Goal: Task Accomplishment & Management: Use online tool/utility

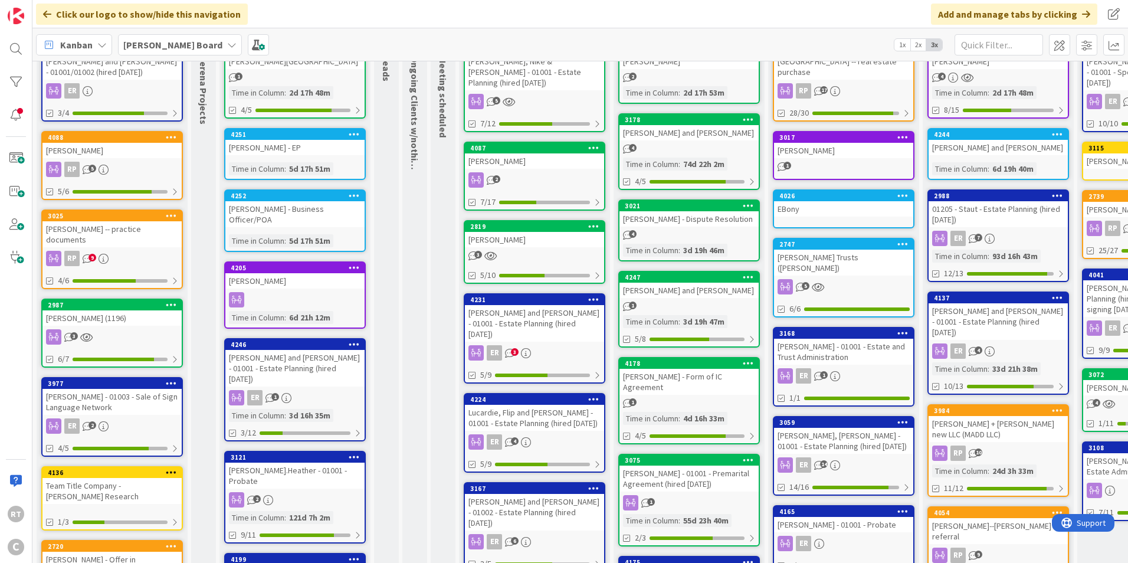
scroll to position [118, 0]
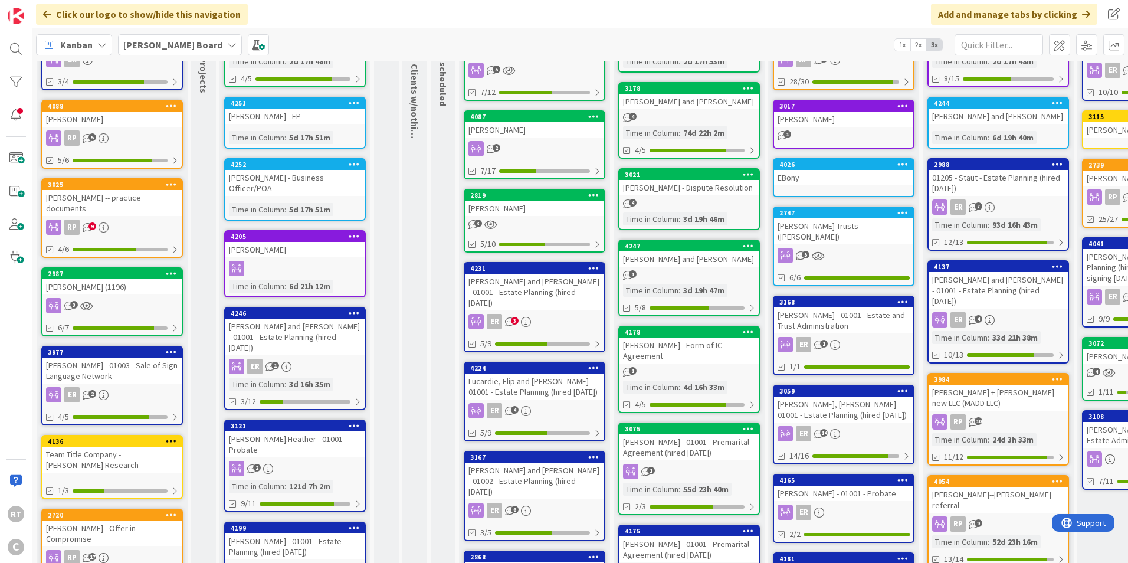
click at [118, 369] on div "[PERSON_NAME] - 01003 - Sale of Sign Language Network" at bounding box center [111, 370] width 139 height 26
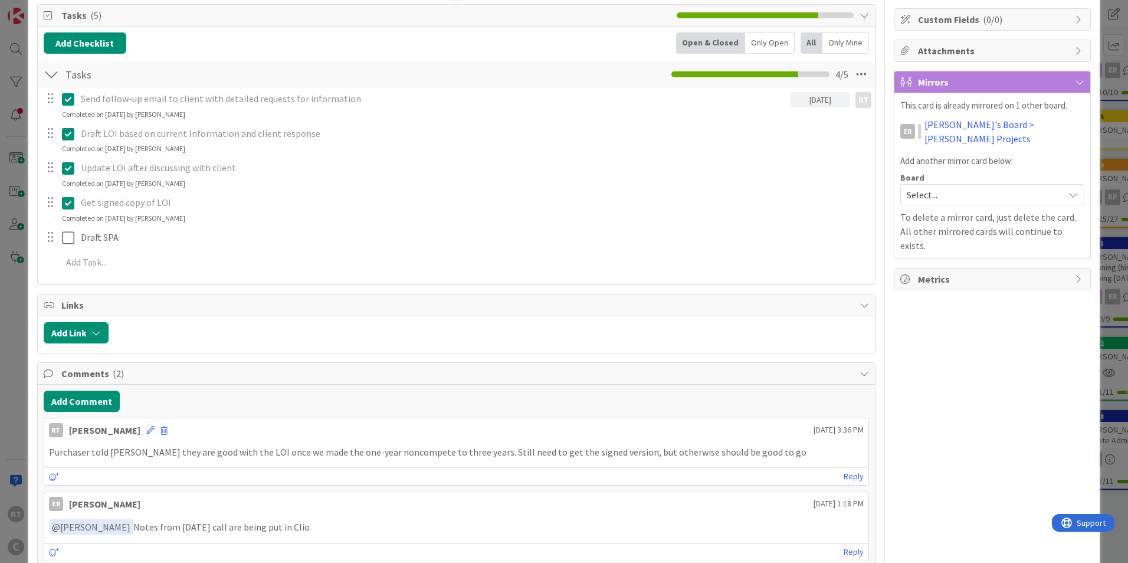
scroll to position [177, 0]
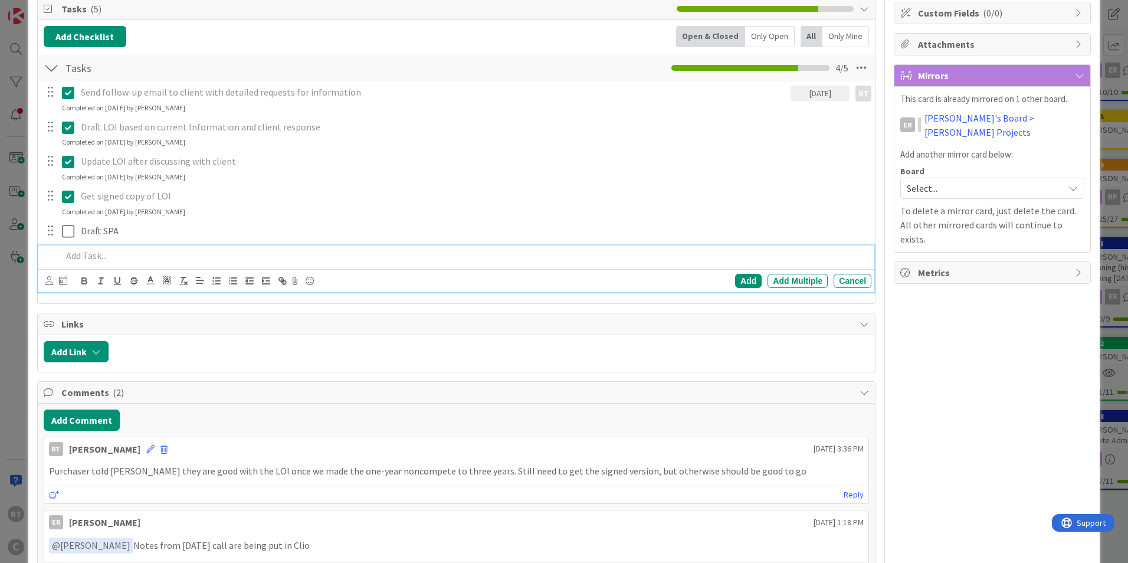
click at [86, 251] on p at bounding box center [464, 256] width 804 height 14
click at [743, 279] on div "Add" at bounding box center [748, 281] width 27 height 14
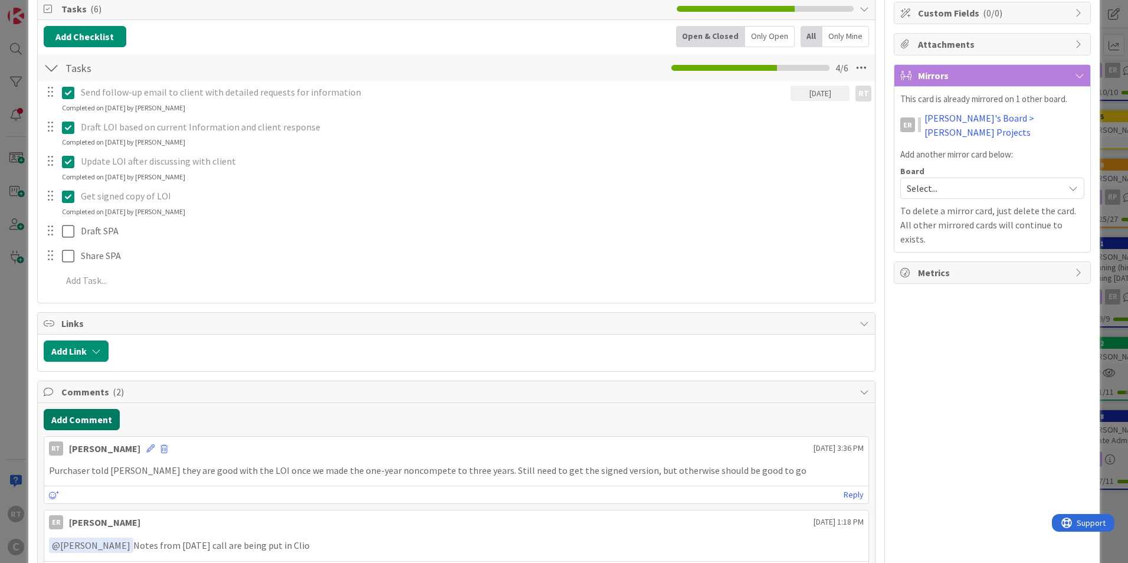
click at [81, 413] on button "Add Comment" at bounding box center [82, 419] width 76 height 21
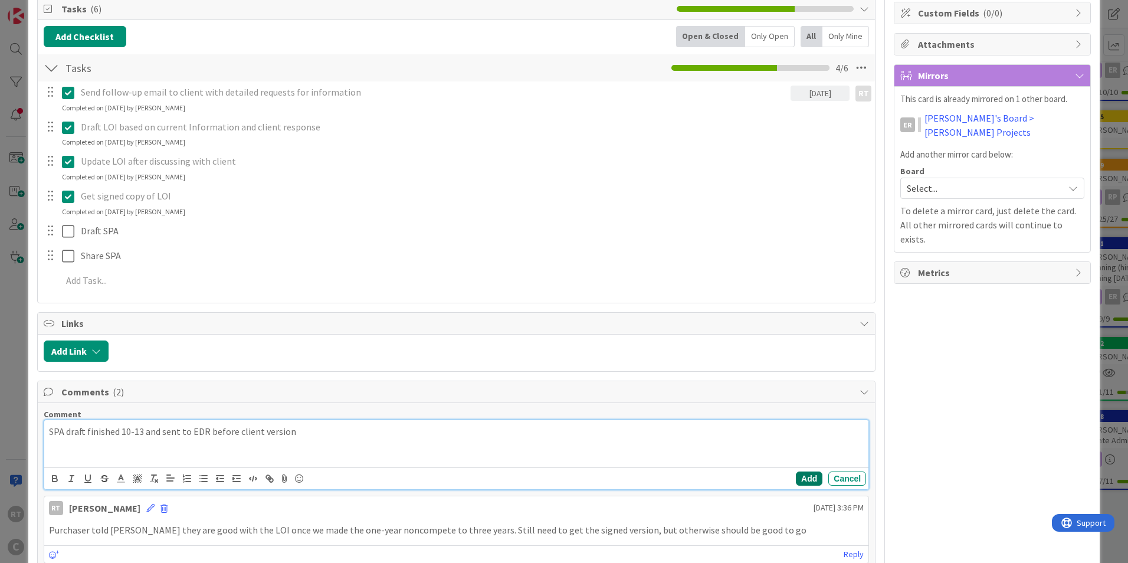
click at [803, 478] on button "Add" at bounding box center [809, 478] width 27 height 14
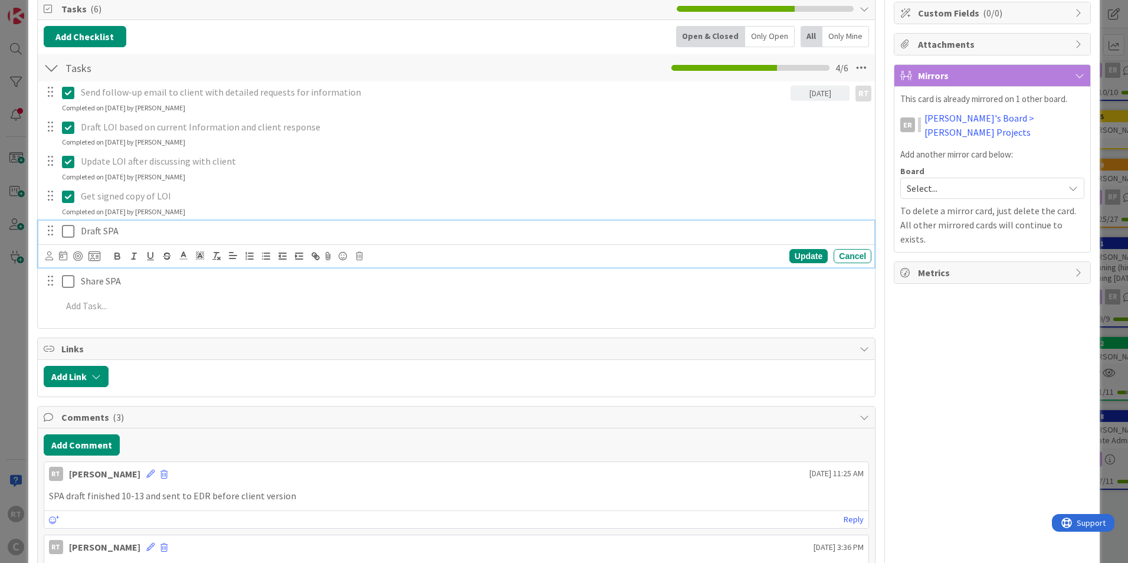
click at [73, 232] on icon at bounding box center [68, 231] width 12 height 14
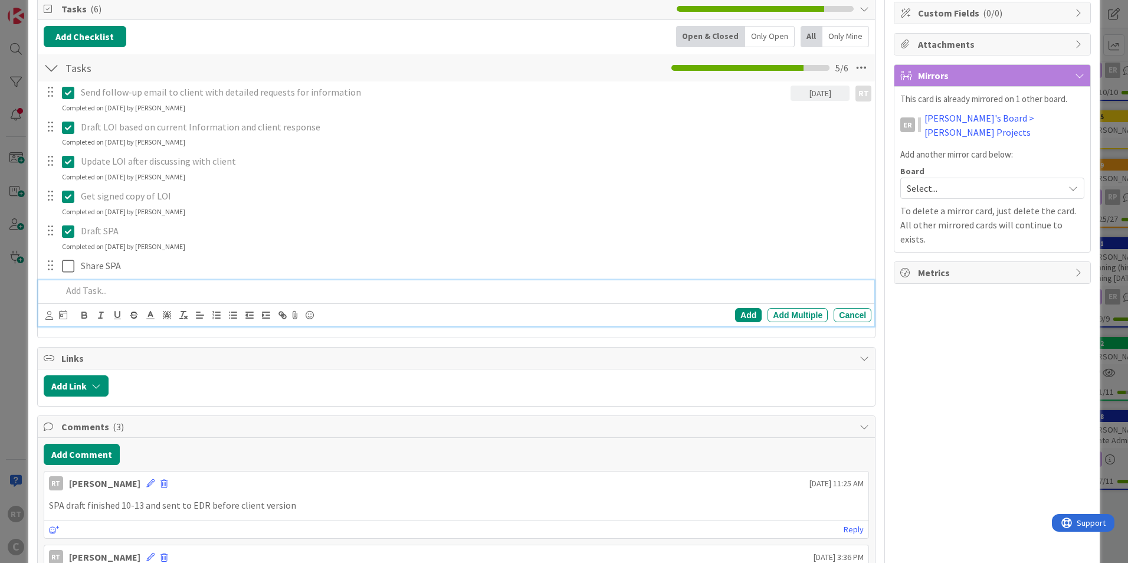
click at [86, 285] on p at bounding box center [464, 291] width 804 height 14
click at [745, 313] on div "Add" at bounding box center [748, 315] width 27 height 14
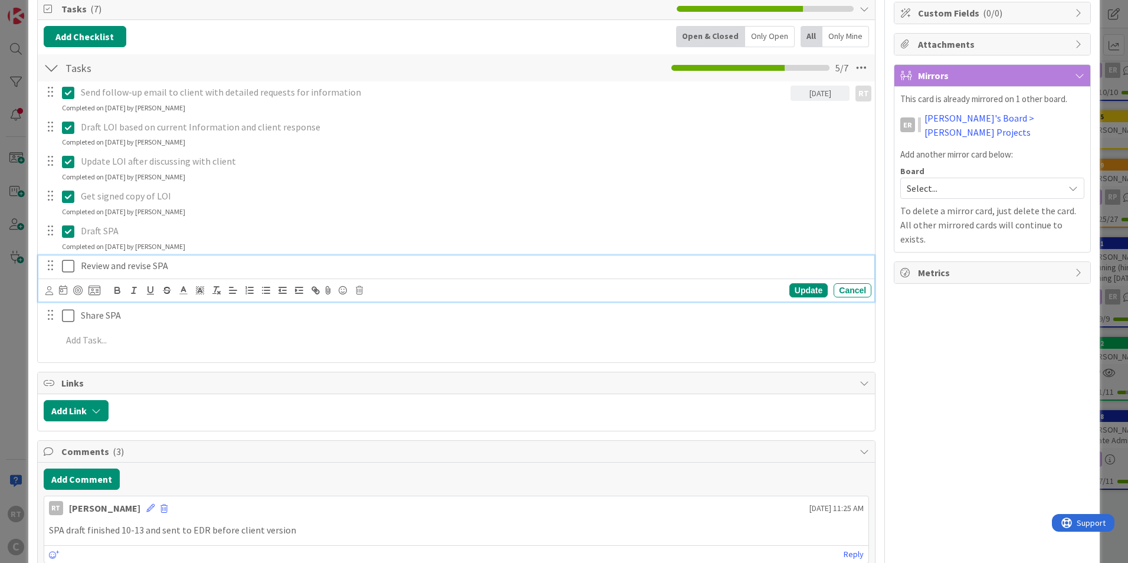
click at [126, 268] on p "Review and revise SPA" at bounding box center [474, 266] width 786 height 14
click at [46, 291] on icon at bounding box center [49, 290] width 8 height 9
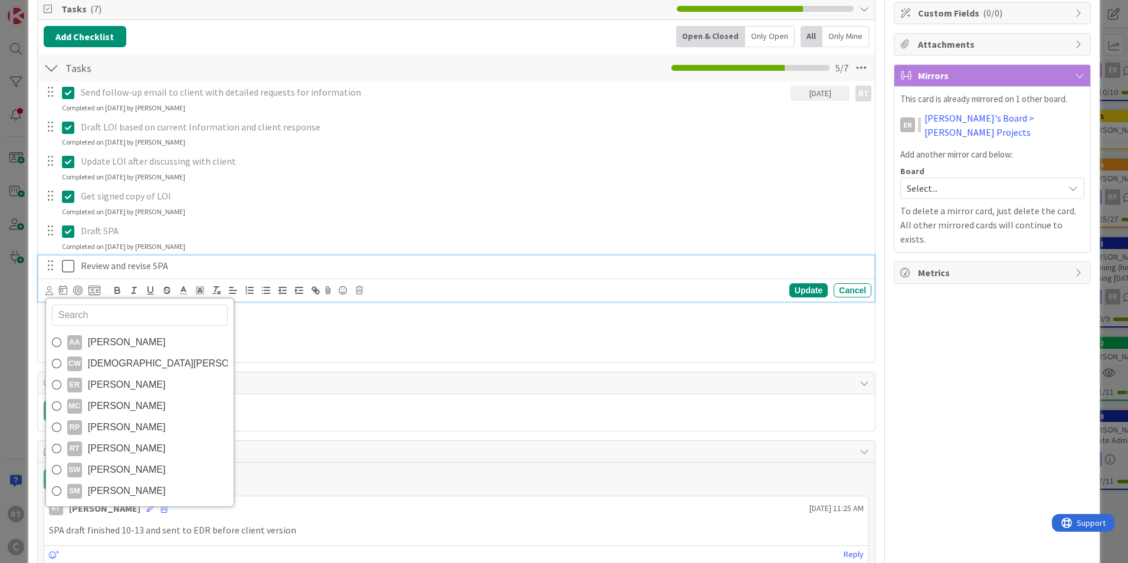
click at [117, 380] on span "[PERSON_NAME]" at bounding box center [127, 385] width 78 height 18
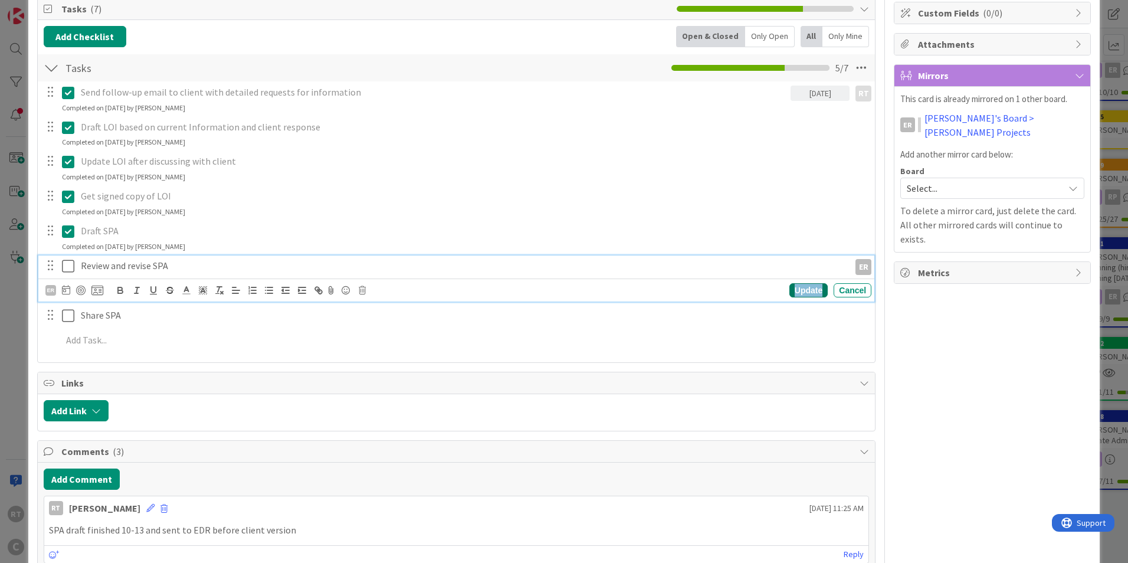
click at [801, 291] on div "Update" at bounding box center [808, 290] width 38 height 14
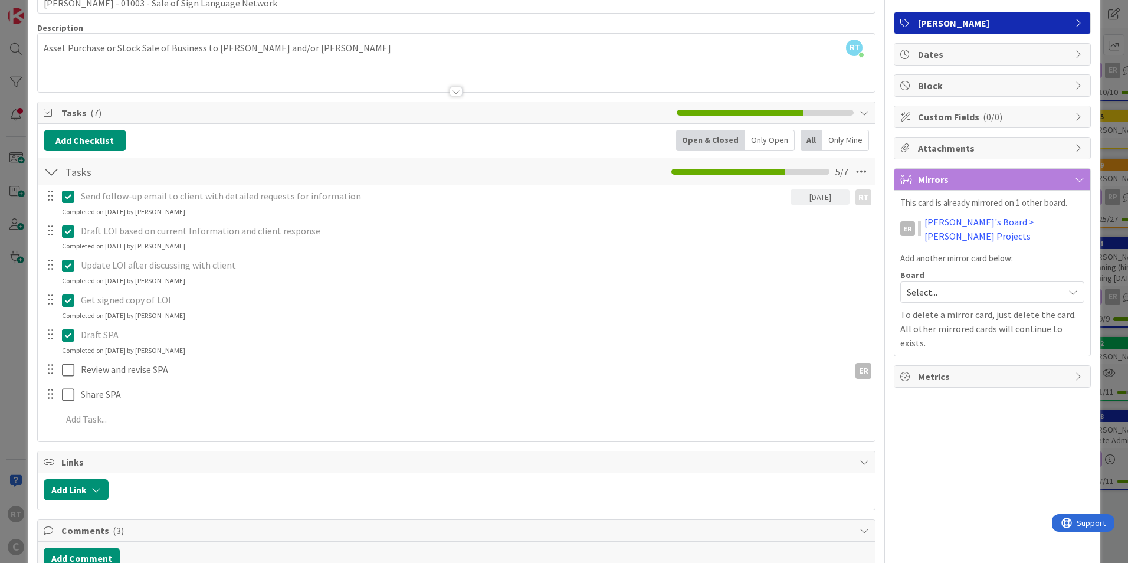
scroll to position [0, 0]
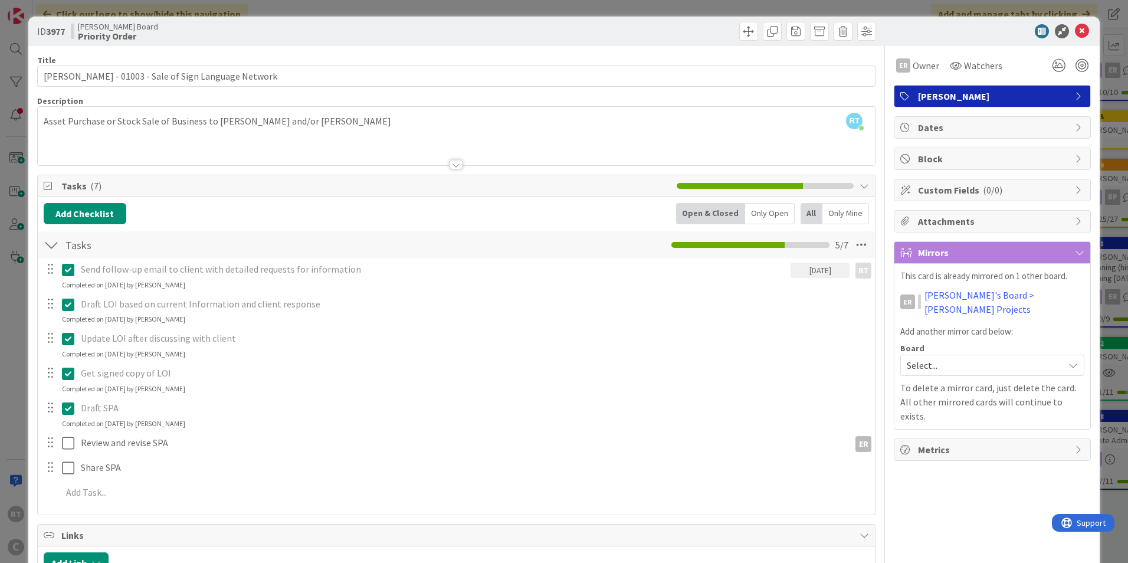
click at [1084, 30] on div "ID 3977 [PERSON_NAME] Board Priority Order" at bounding box center [563, 31] width 1071 height 29
click at [1079, 32] on icon at bounding box center [1082, 31] width 14 height 14
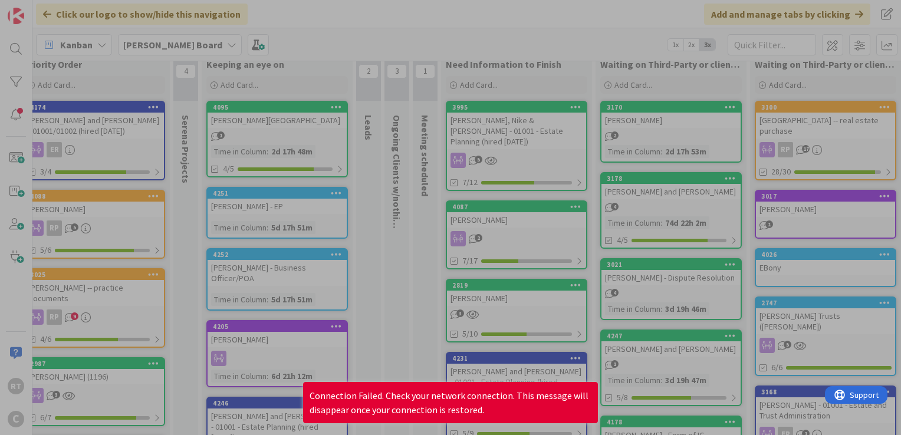
scroll to position [28, 18]
